Goal: Information Seeking & Learning: Learn about a topic

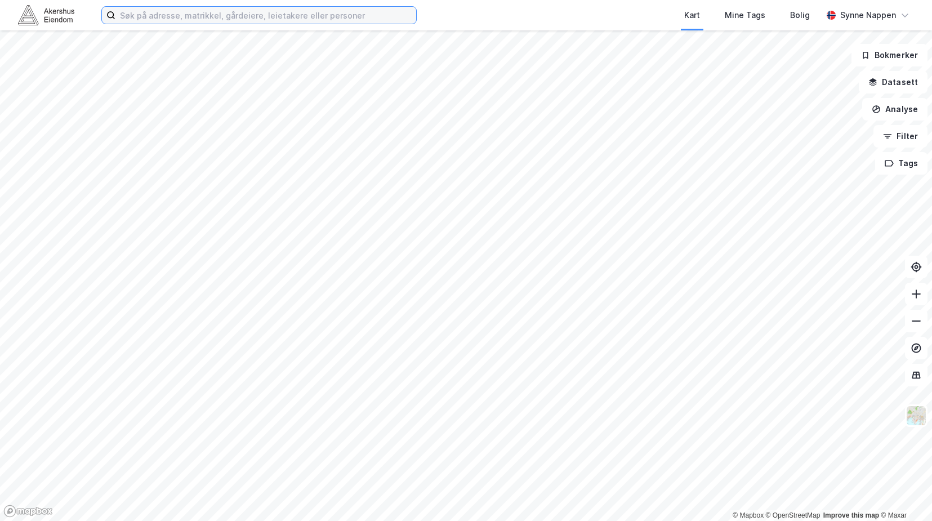
click at [397, 11] on input at bounding box center [265, 15] width 301 height 17
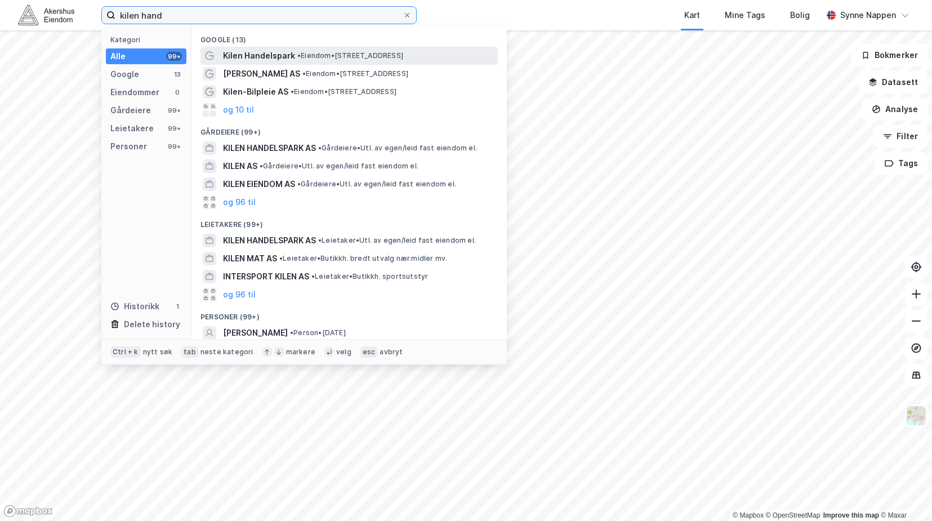
type input "kilen hand"
click at [263, 62] on span "Kilen Handelspark" at bounding box center [259, 56] width 72 height 14
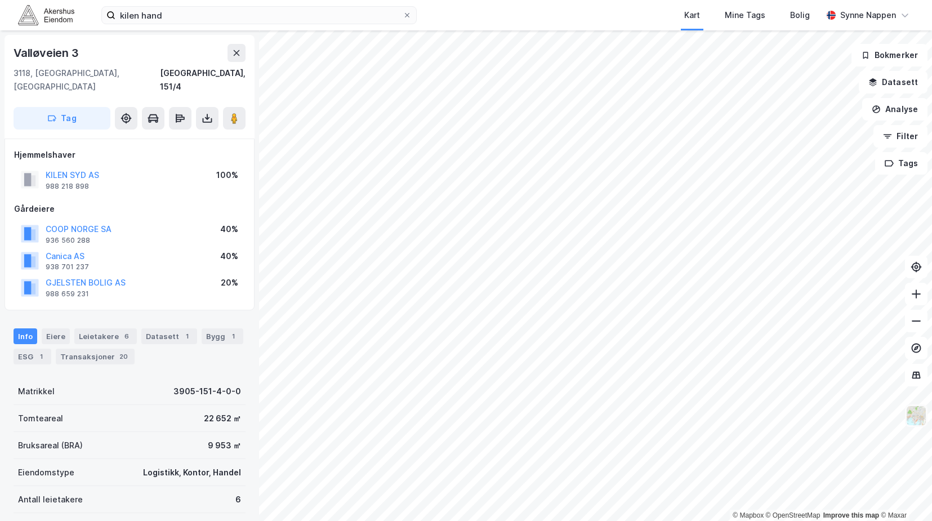
click at [921, 422] on img at bounding box center [915, 415] width 21 height 21
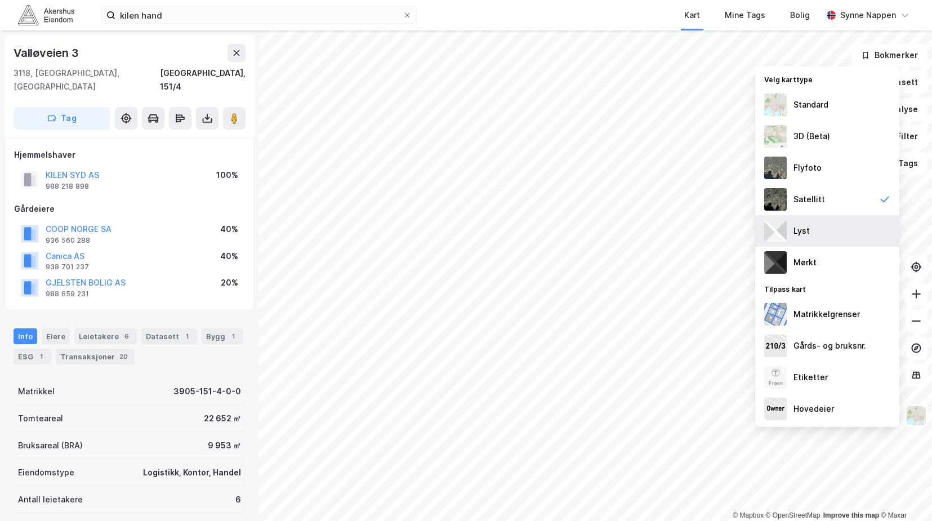
click at [813, 226] on div "Lyst" at bounding box center [827, 231] width 144 height 32
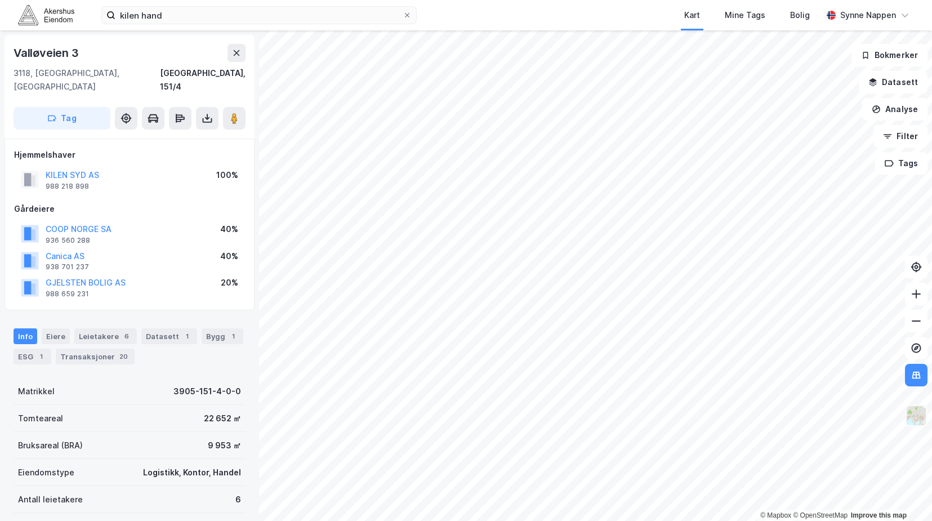
click at [916, 413] on img at bounding box center [915, 415] width 21 height 21
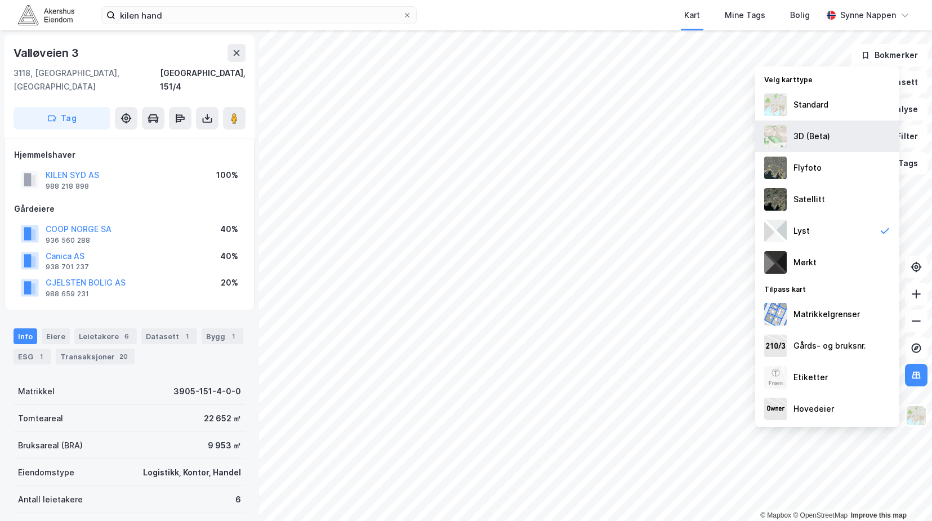
click at [825, 141] on div "3D (Beta)" at bounding box center [811, 136] width 37 height 14
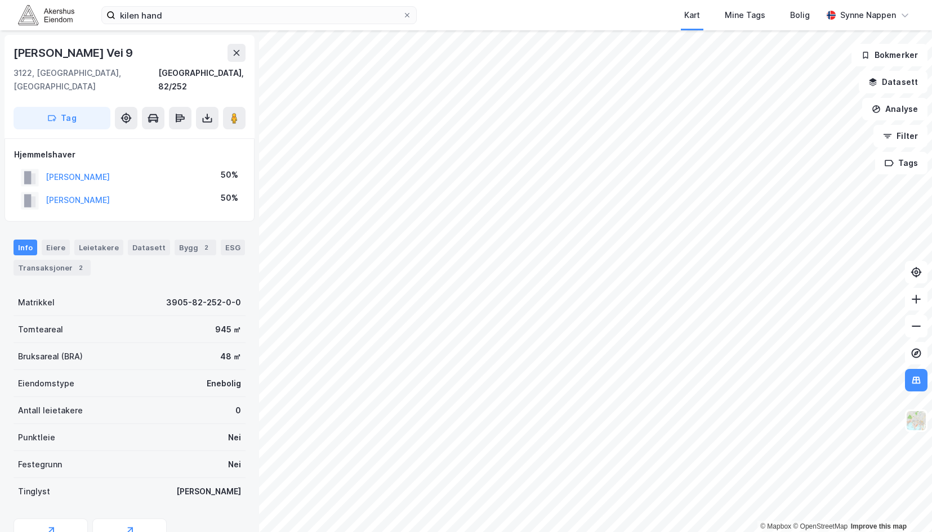
click at [682, 520] on html "kilen hand Kart Mine Tags Bolig [PERSON_NAME] © Mapbox © OpenStreetMap Improve …" at bounding box center [466, 266] width 932 height 532
